Goal: Task Accomplishment & Management: Manage account settings

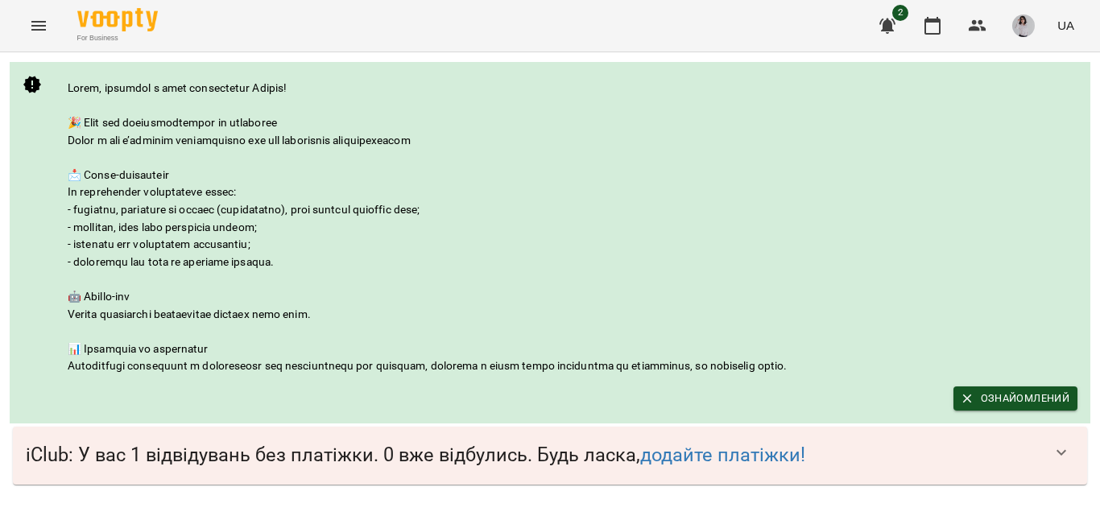
click at [40, 35] on icon "Menu" at bounding box center [38, 25] width 19 height 19
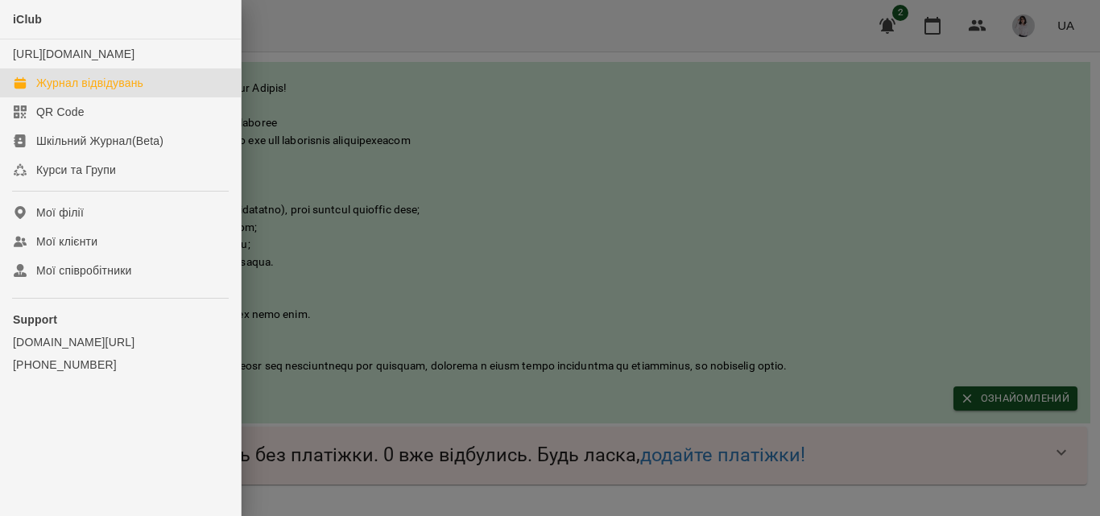
click at [52, 91] on div "Журнал відвідувань" at bounding box center [89, 83] width 107 height 16
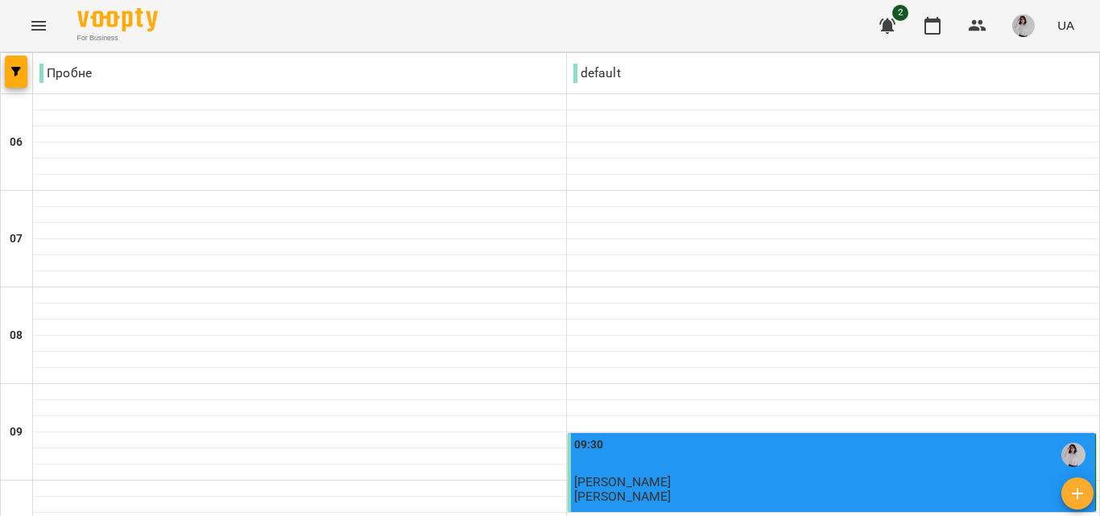
click at [889, 22] on icon "button" at bounding box center [888, 26] width 16 height 15
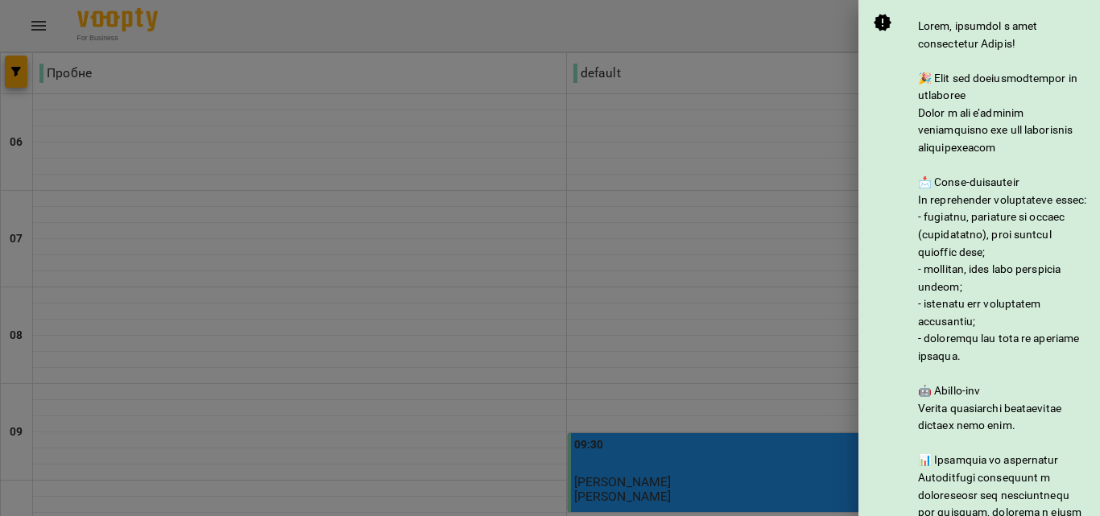
scroll to position [362, 0]
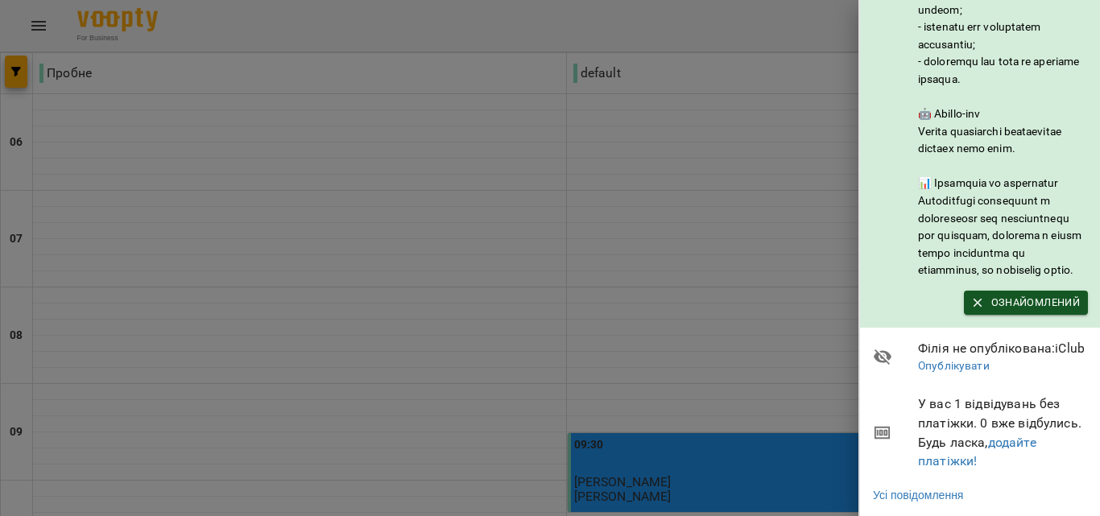
click at [1054, 437] on span "У вас 1 відвідувань без платіжки. 0 вже відбулись. Будь ласка, додайте платіжки!" at bounding box center [1003, 433] width 170 height 76
click at [739, 390] on div at bounding box center [550, 258] width 1100 height 516
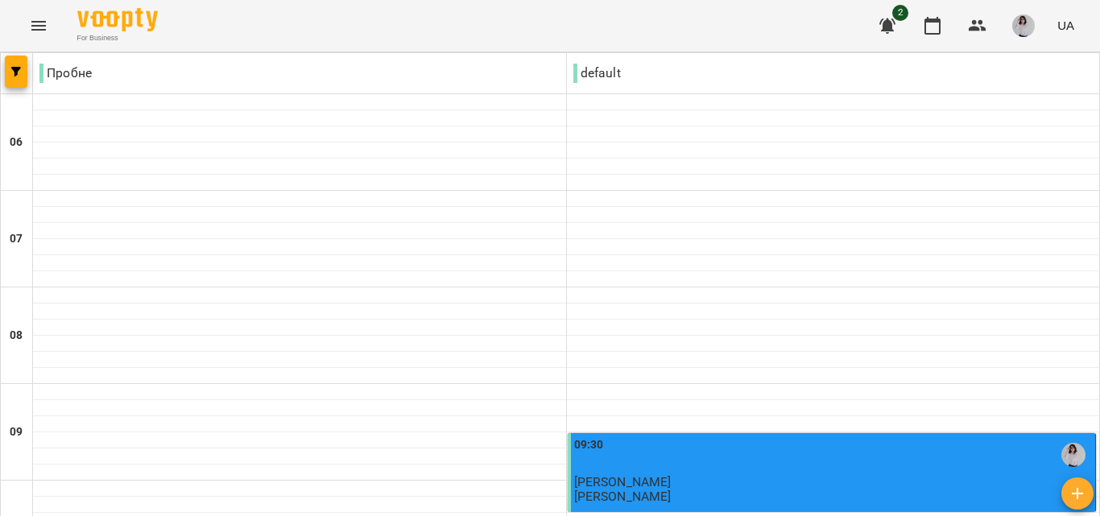
type input "**********"
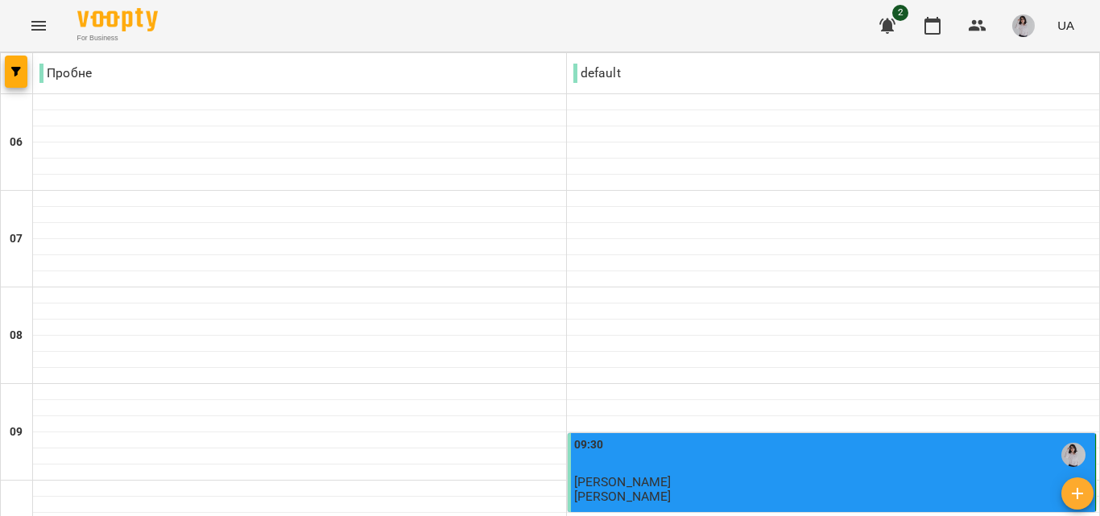
scroll to position [897, 0]
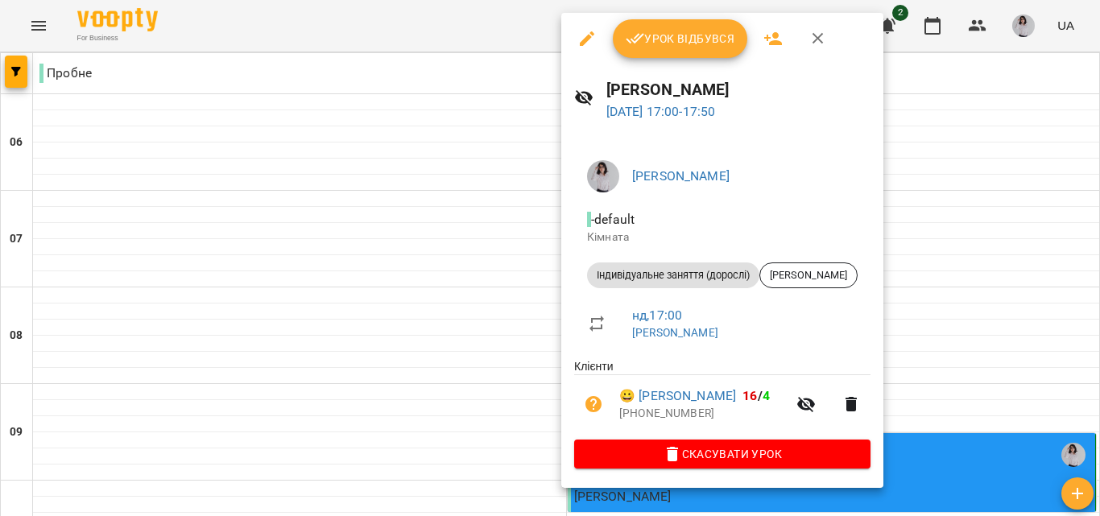
click at [712, 48] on span "Урок відбувся" at bounding box center [681, 38] width 110 height 19
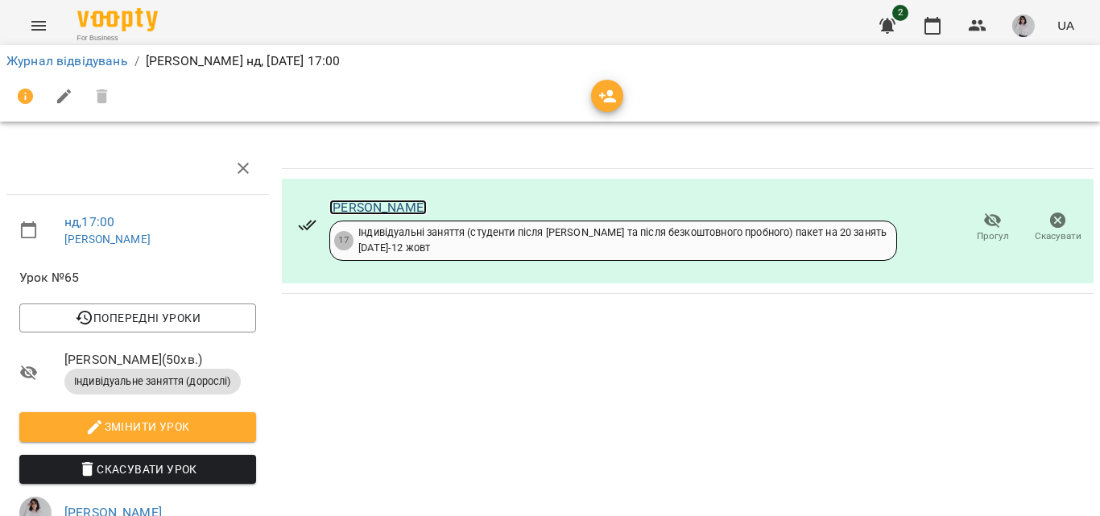
click at [427, 209] on link "[PERSON_NAME]" at bounding box center [377, 207] width 97 height 15
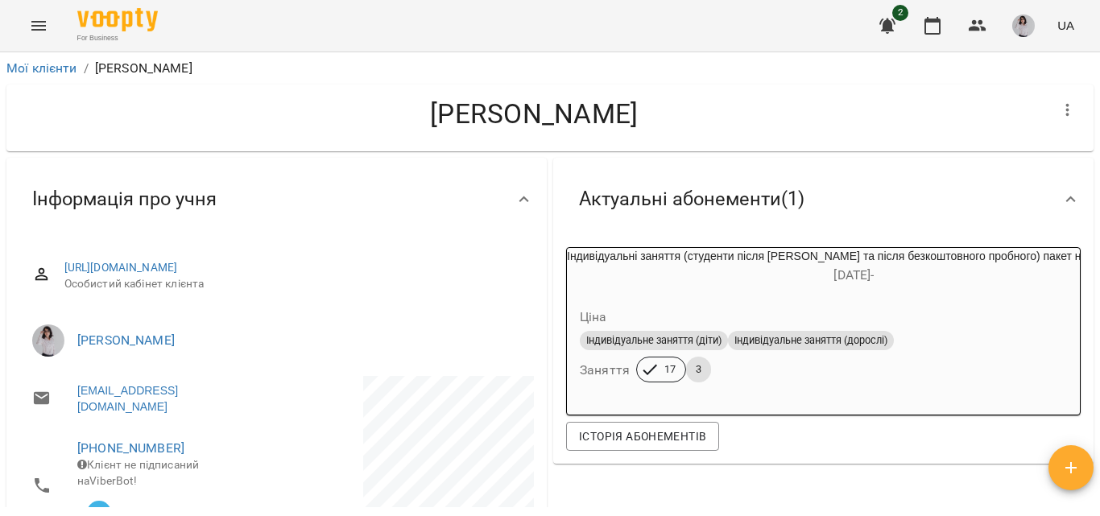
click at [723, 307] on div "Ціна" at bounding box center [824, 317] width 494 height 29
